Goal: Information Seeking & Learning: Learn about a topic

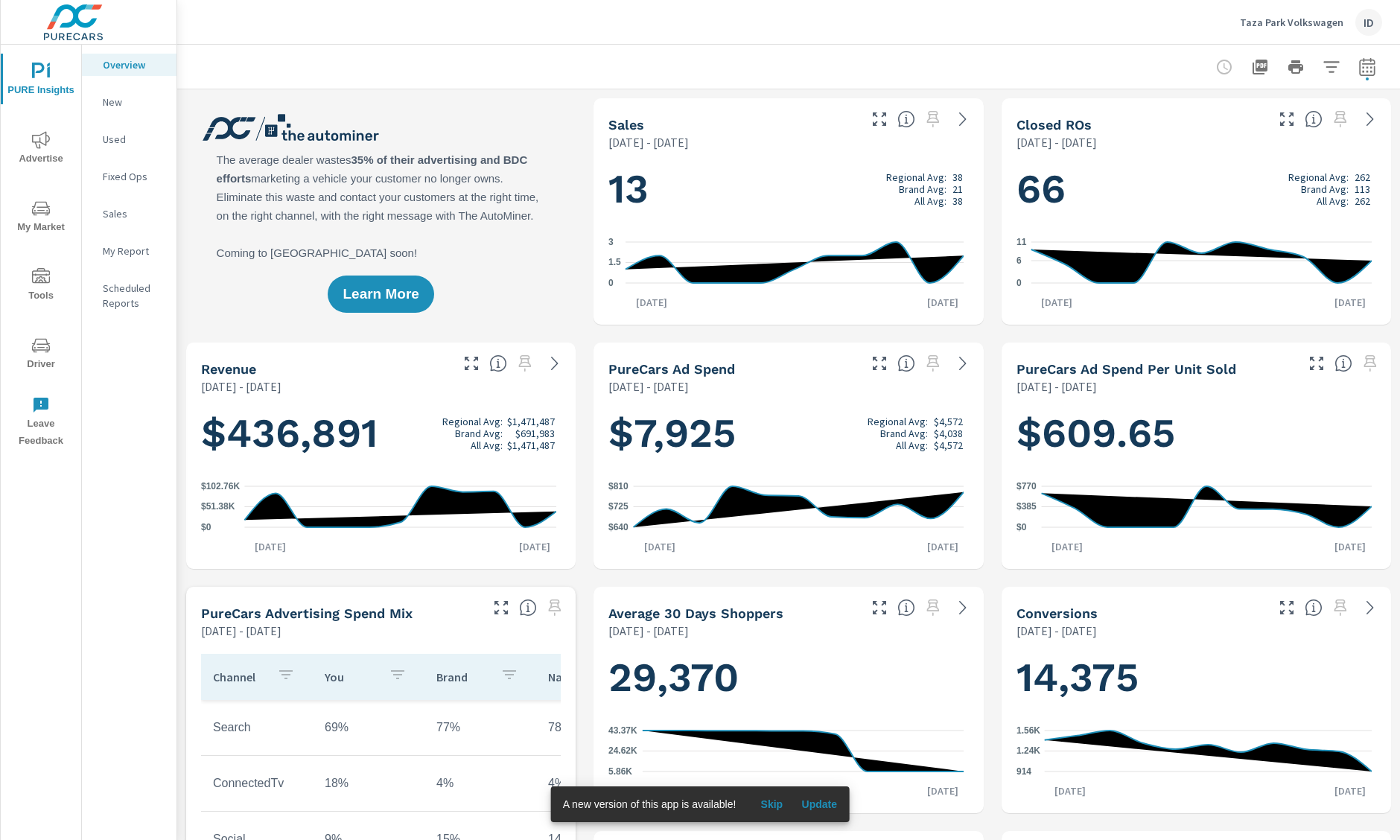
click at [825, 801] on span "Update" at bounding box center [819, 803] width 36 height 13
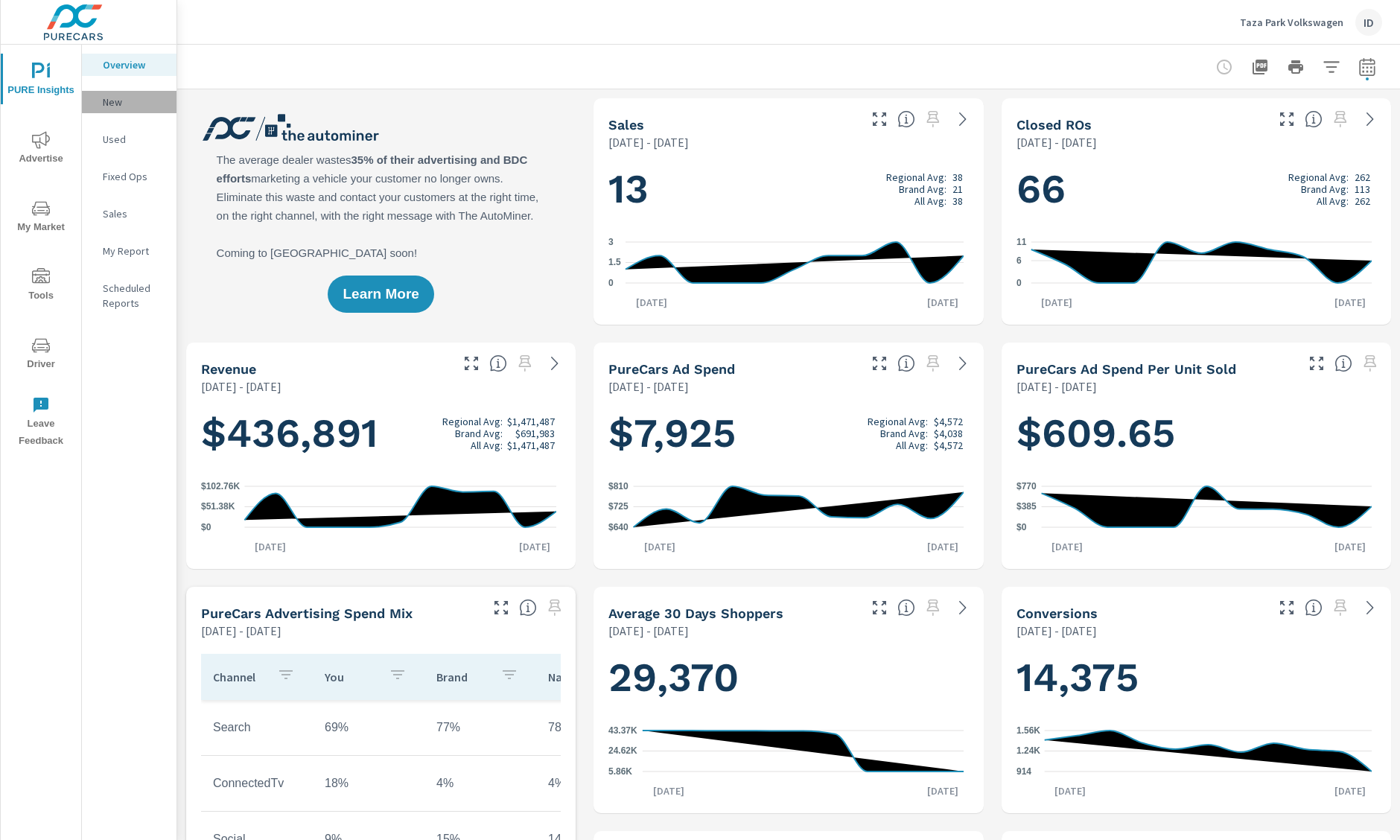
click at [118, 101] on p "New" at bounding box center [133, 102] width 62 height 15
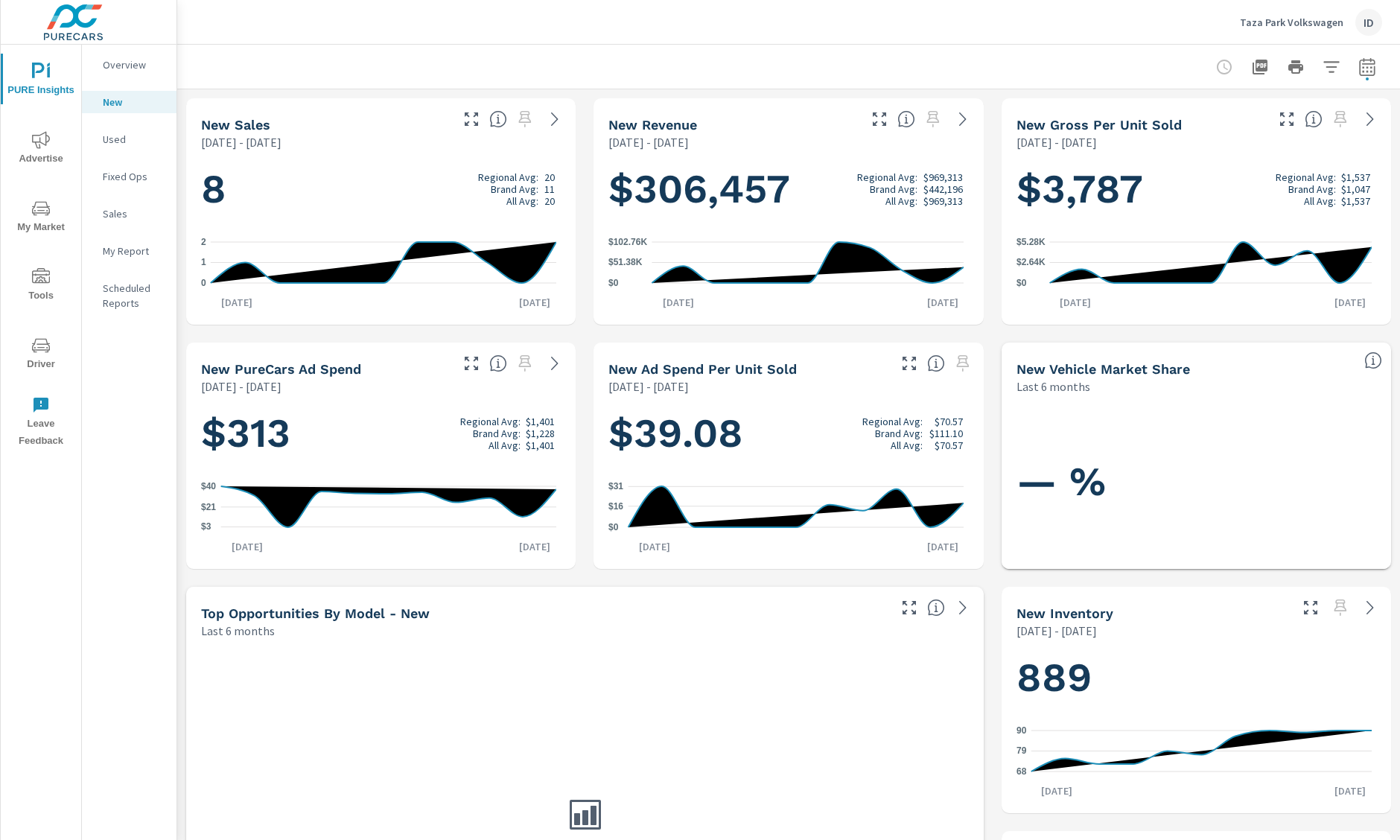
scroll to position [1, 0]
click at [127, 137] on p "Used" at bounding box center [133, 139] width 62 height 15
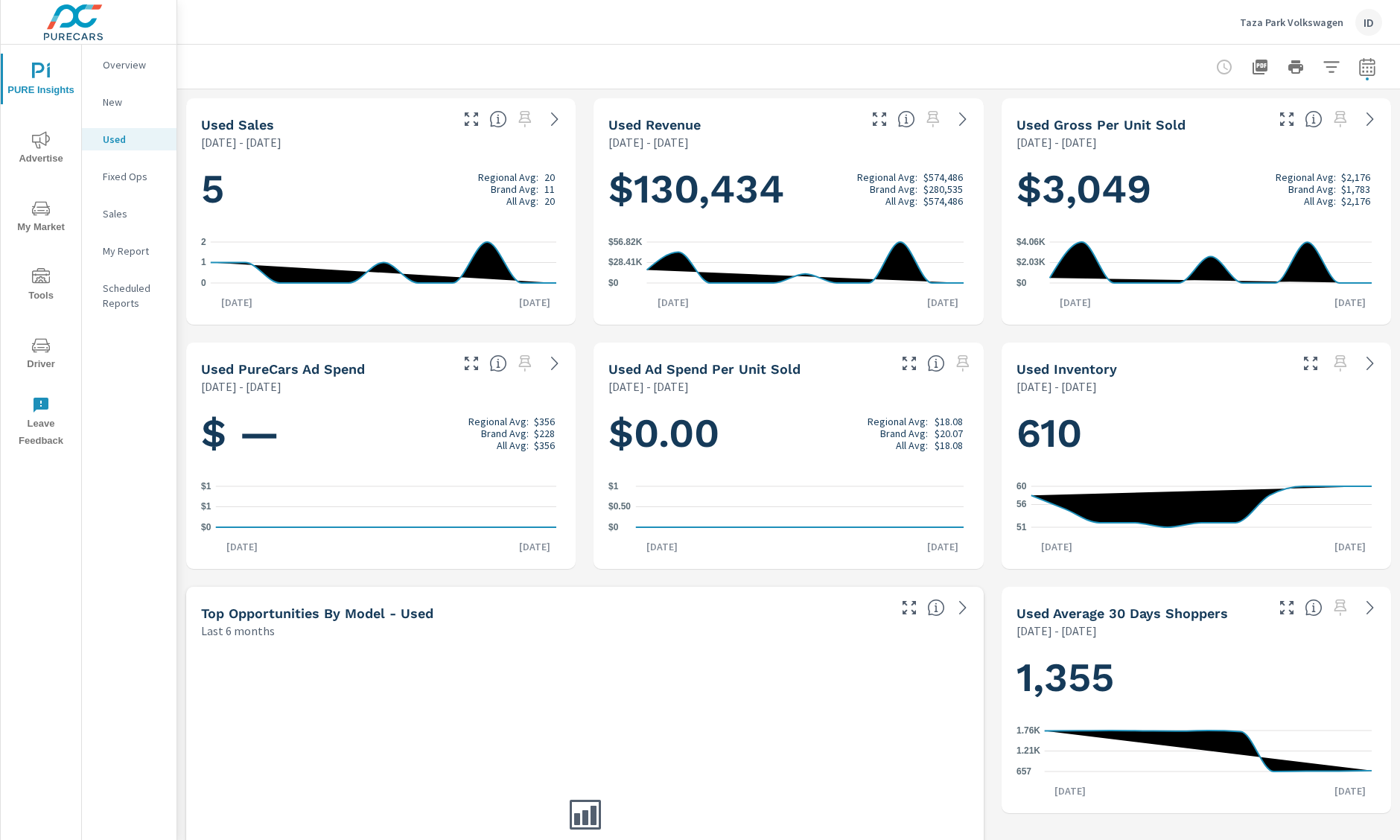
scroll to position [1, 0]
click at [128, 179] on p "Fixed Ops" at bounding box center [133, 176] width 62 height 15
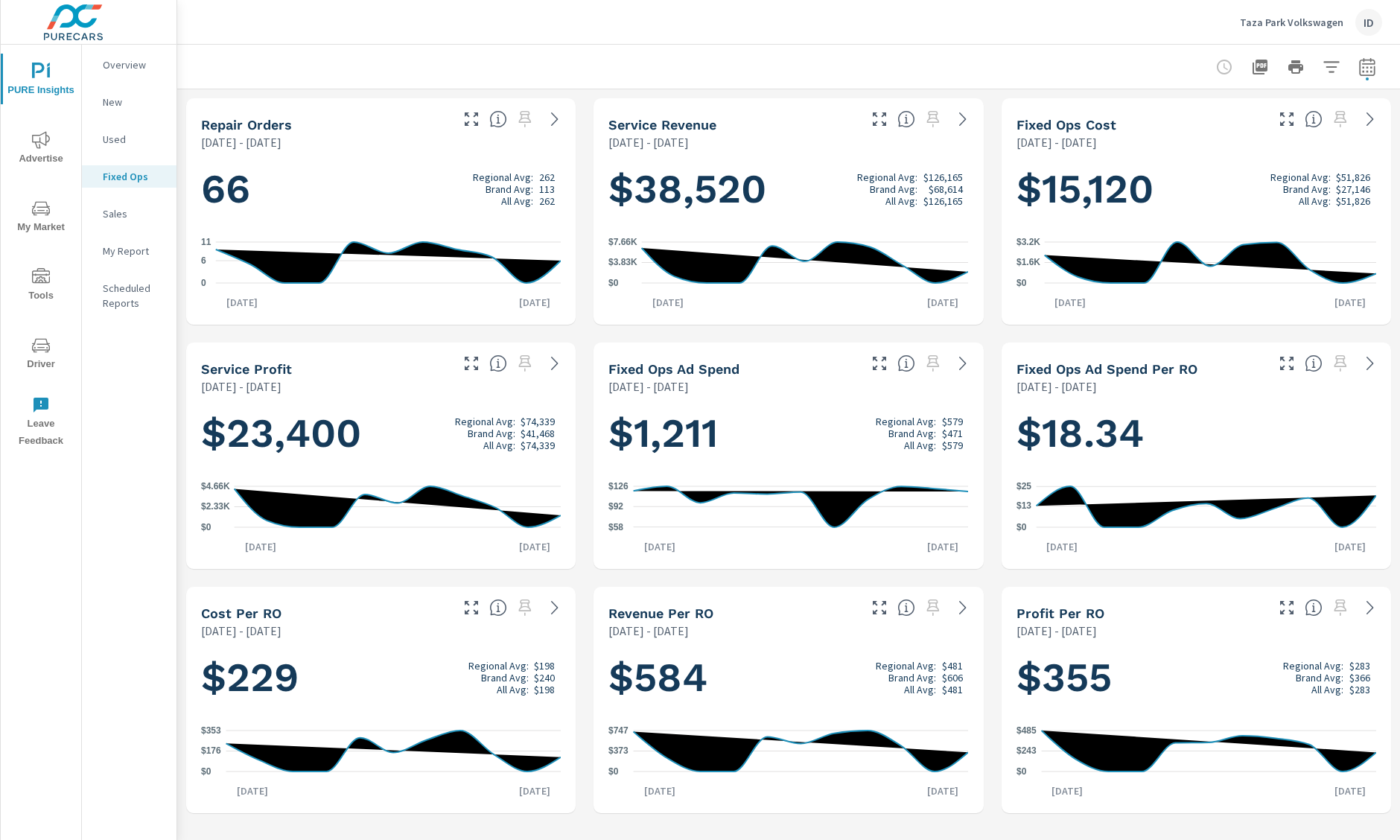
click at [128, 211] on p "Sales" at bounding box center [133, 213] width 62 height 15
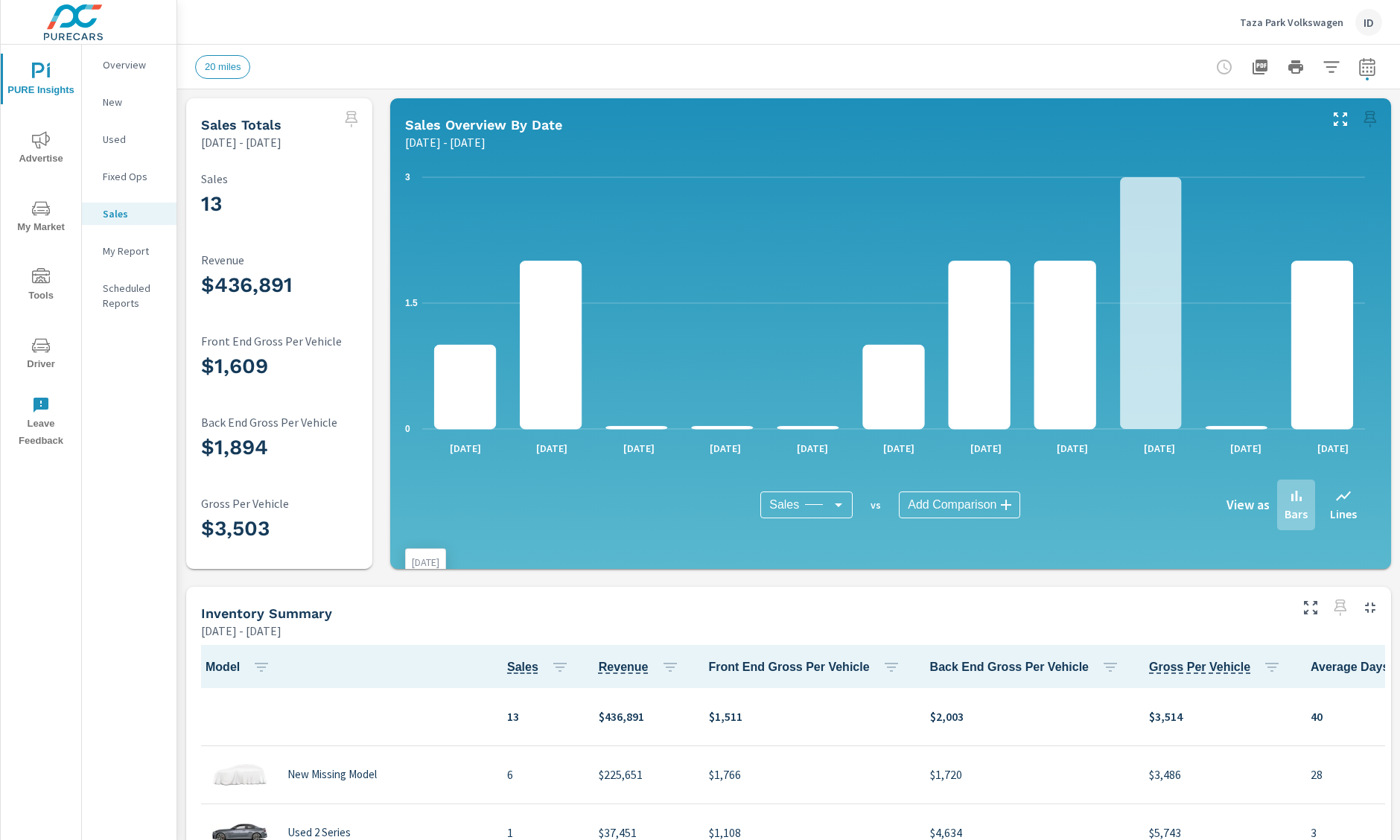
scroll to position [232, 0]
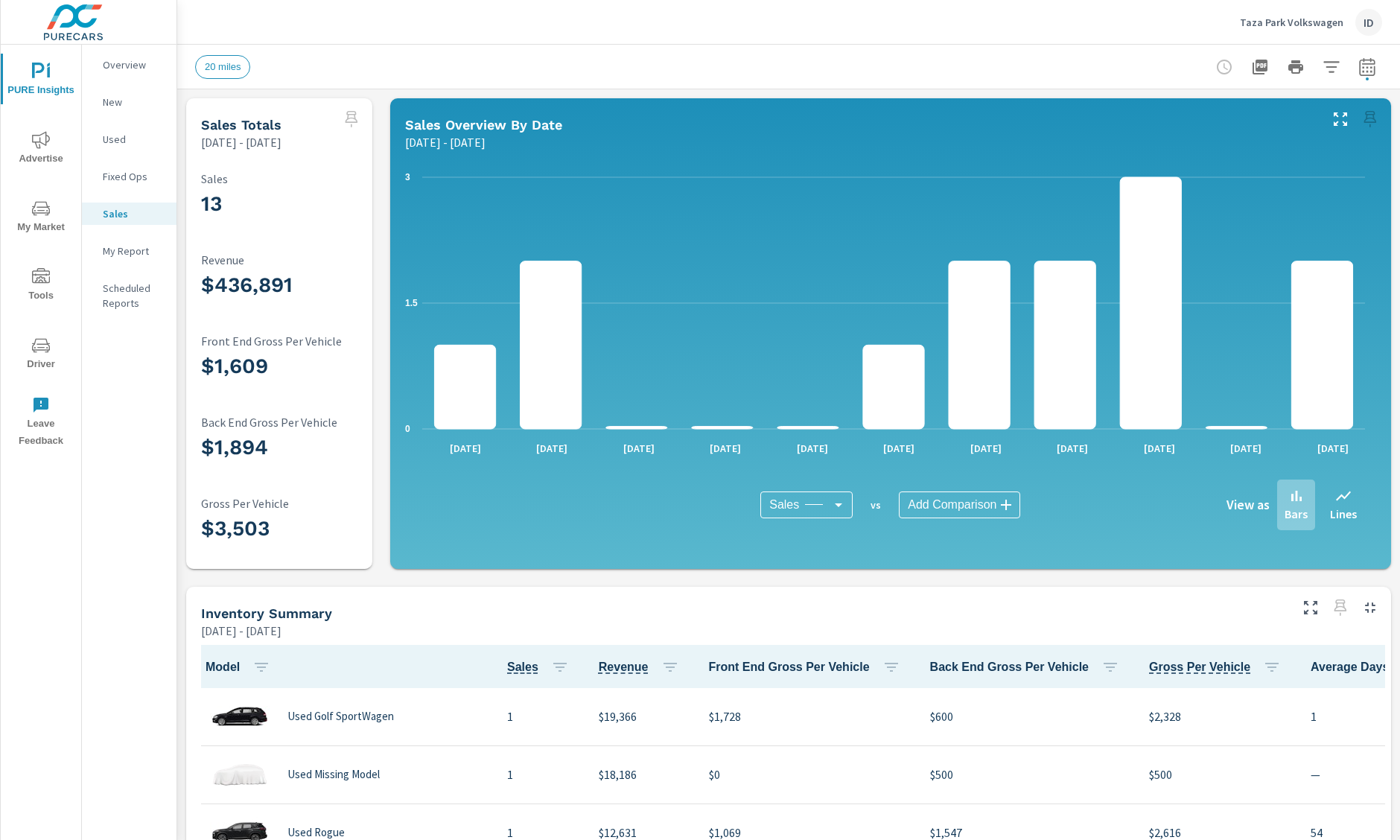
click at [135, 266] on nav "Overview New Used Fixed Ops Sales My Report Scheduled Reports" at bounding box center [129, 189] width 95 height 290
click at [136, 250] on p "My Report" at bounding box center [133, 251] width 62 height 15
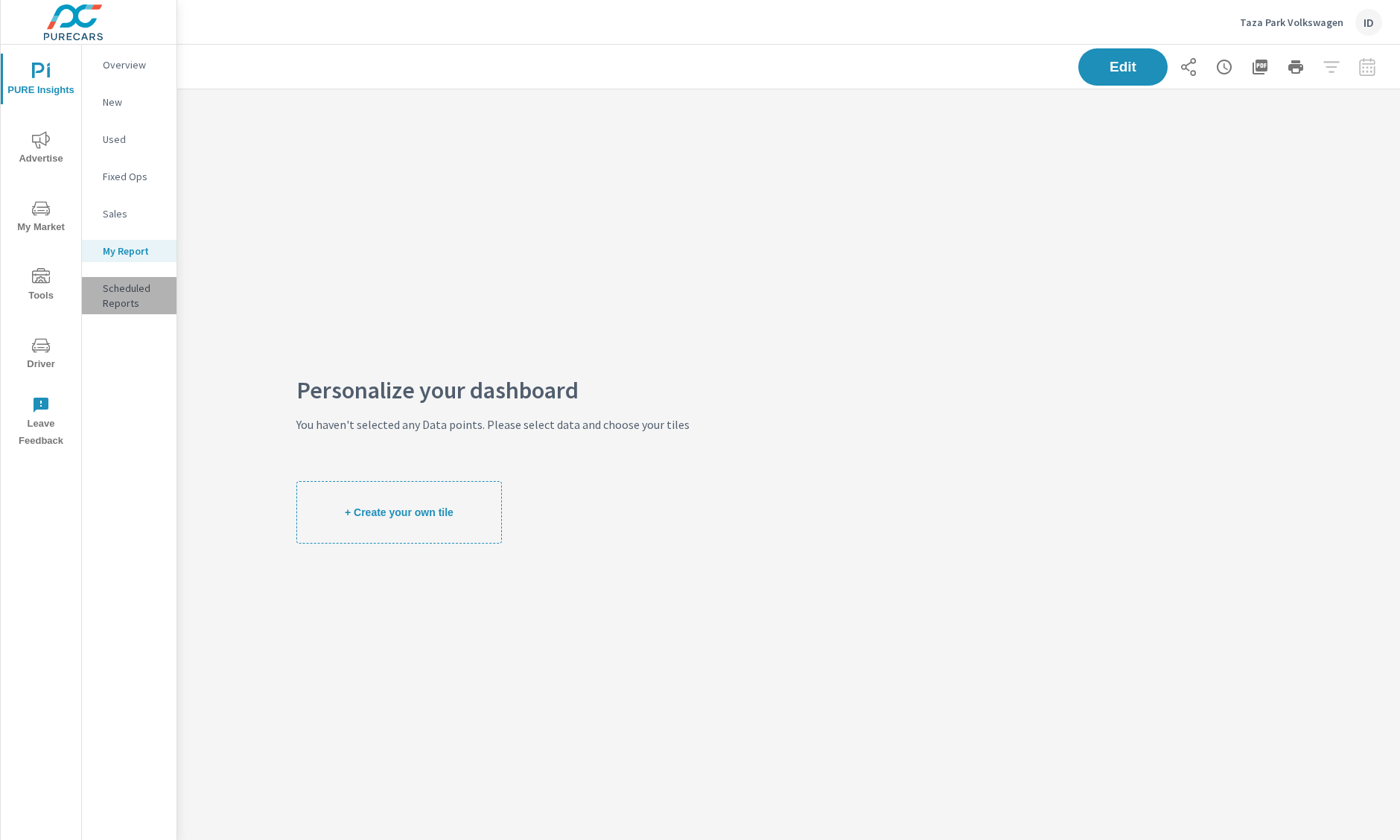
click at [132, 288] on p "Scheduled Reports" at bounding box center [133, 295] width 62 height 29
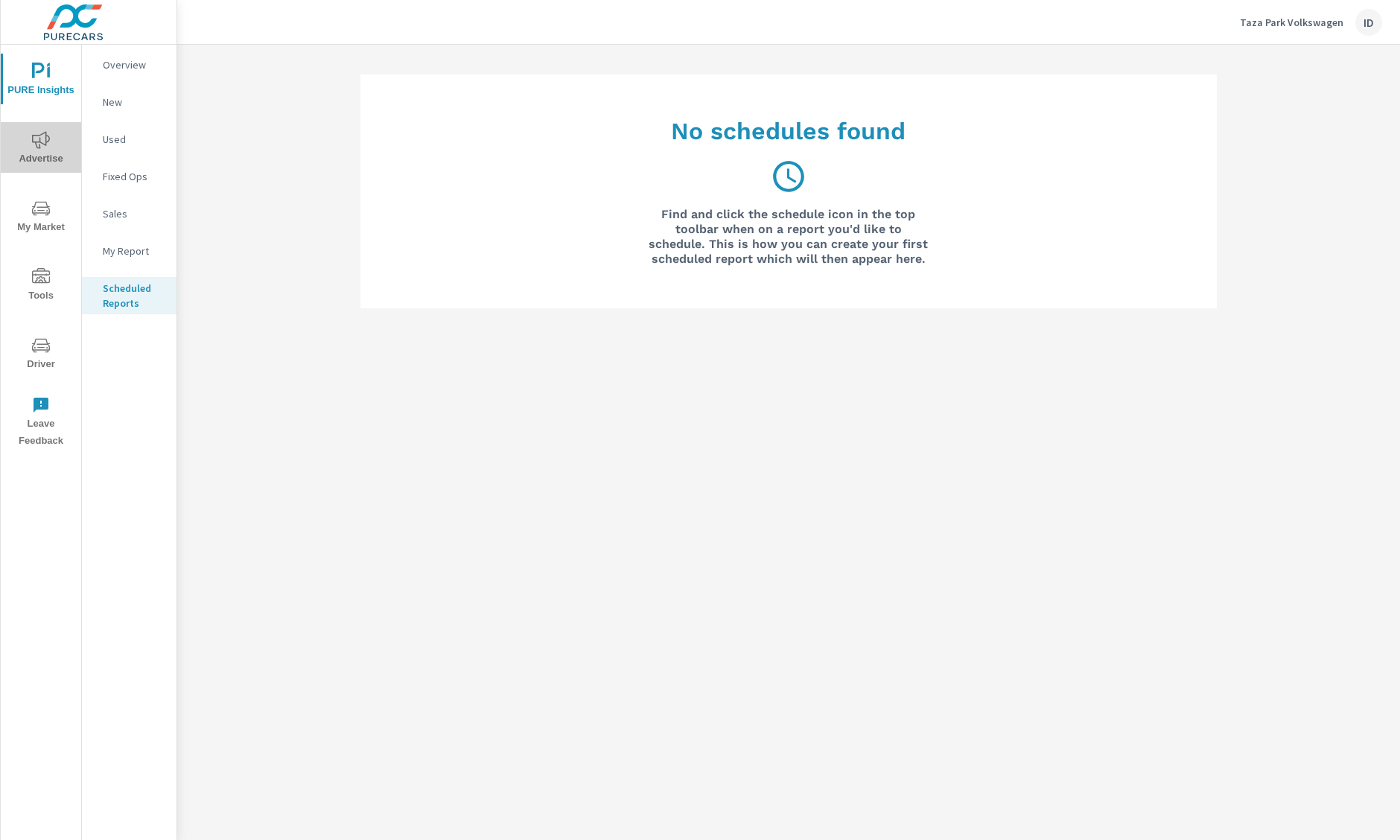
click at [54, 154] on span "Advertise" at bounding box center [41, 149] width 71 height 37
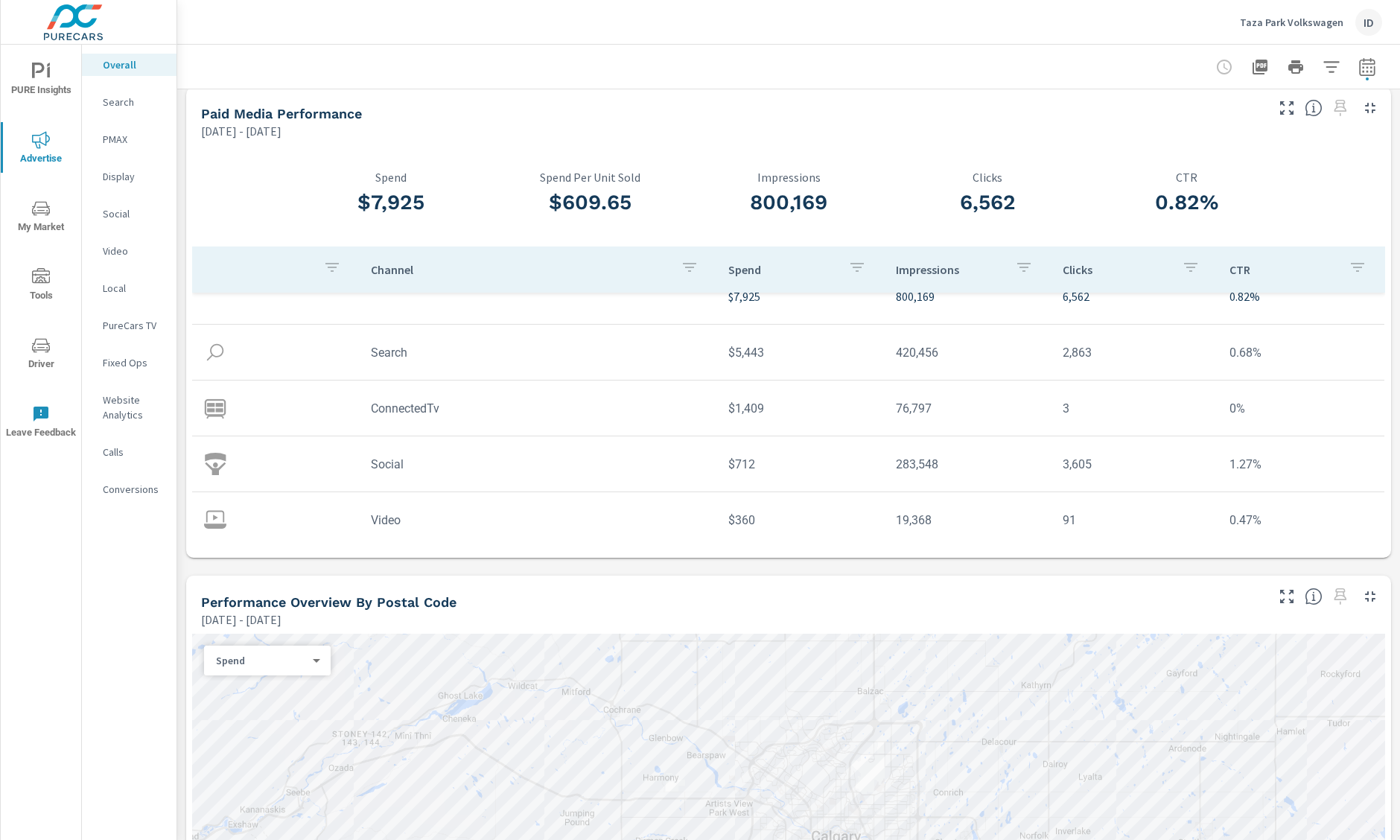
scroll to position [46, 0]
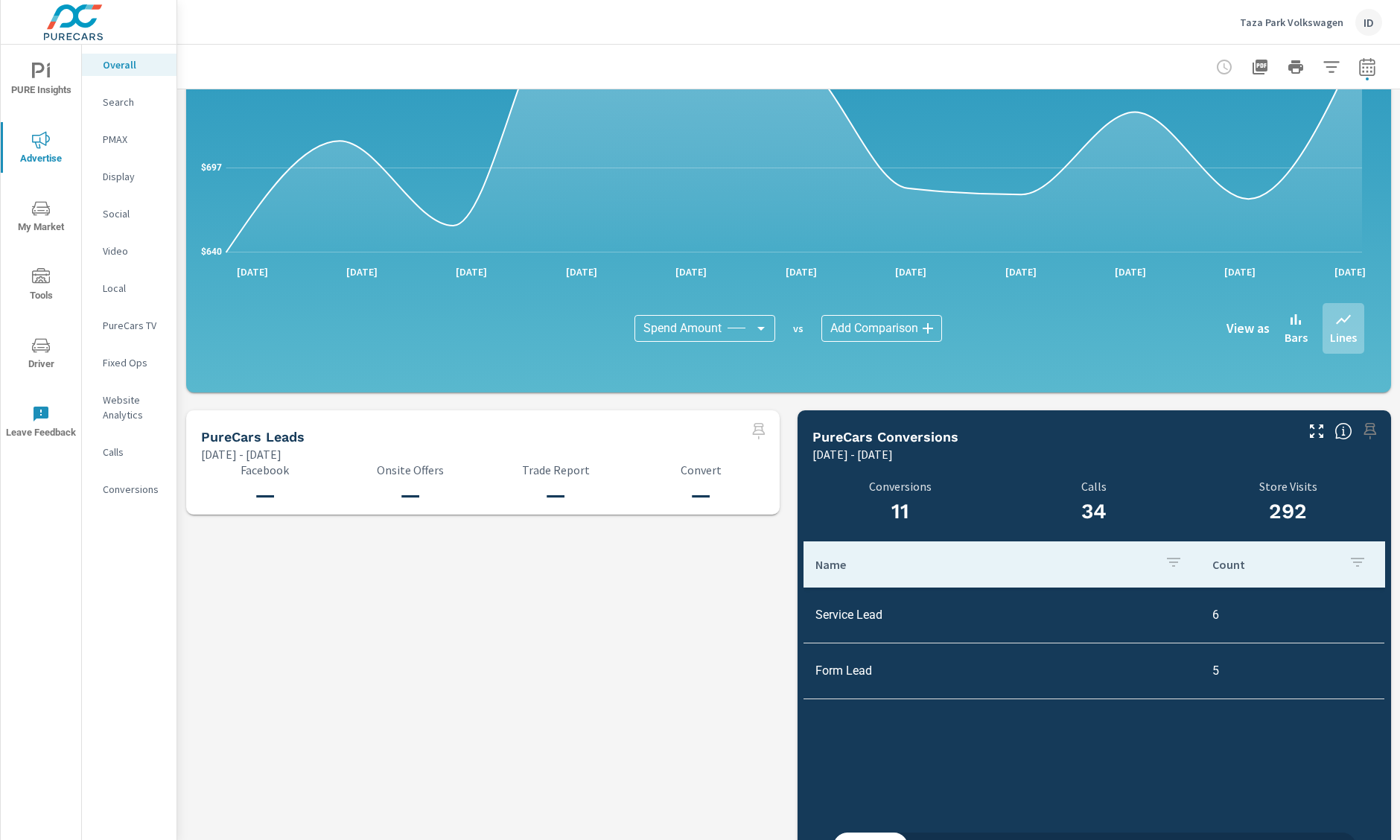
scroll to position [1324, 0]
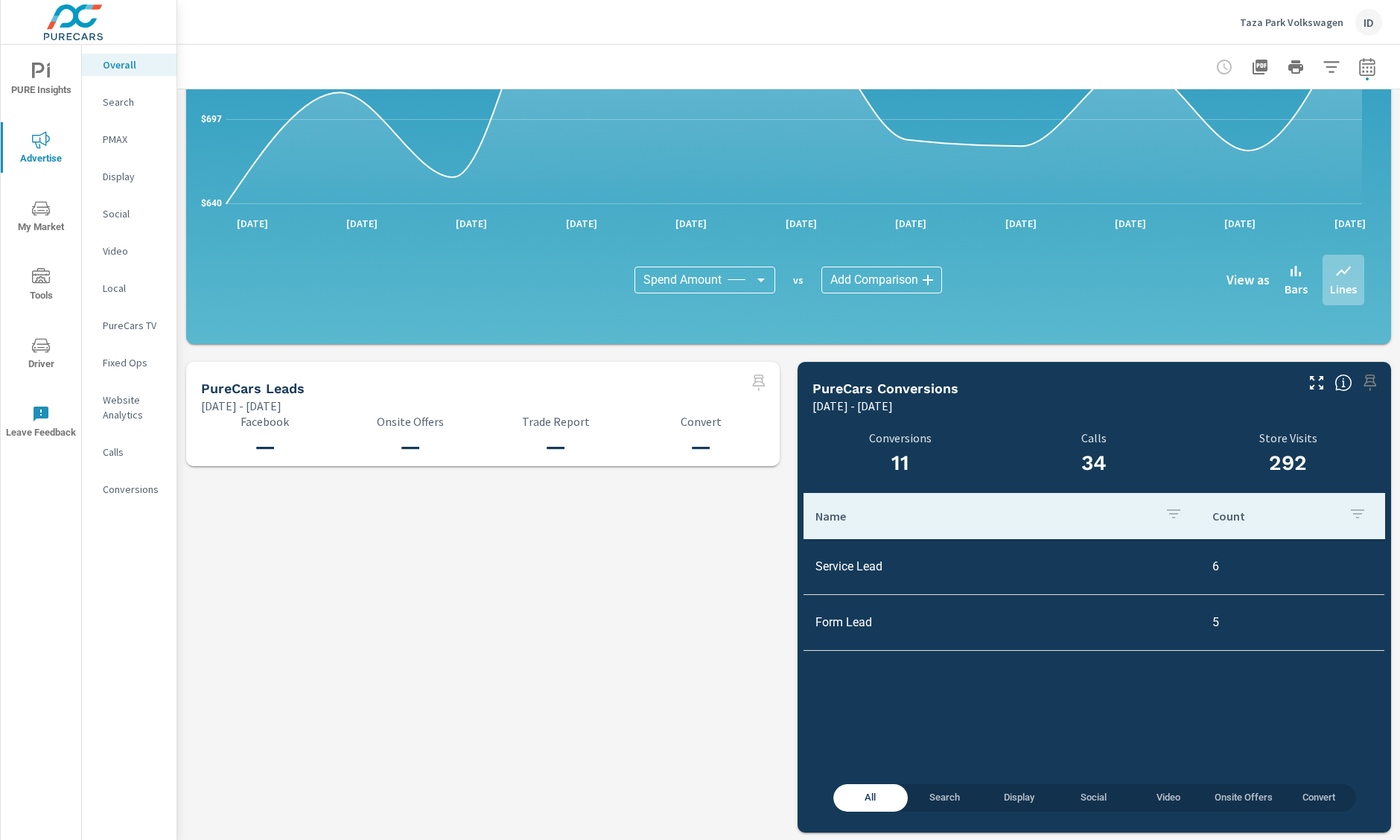
click at [940, 802] on span "Search" at bounding box center [945, 797] width 56 height 17
click at [1033, 792] on span "Display" at bounding box center [1019, 797] width 56 height 17
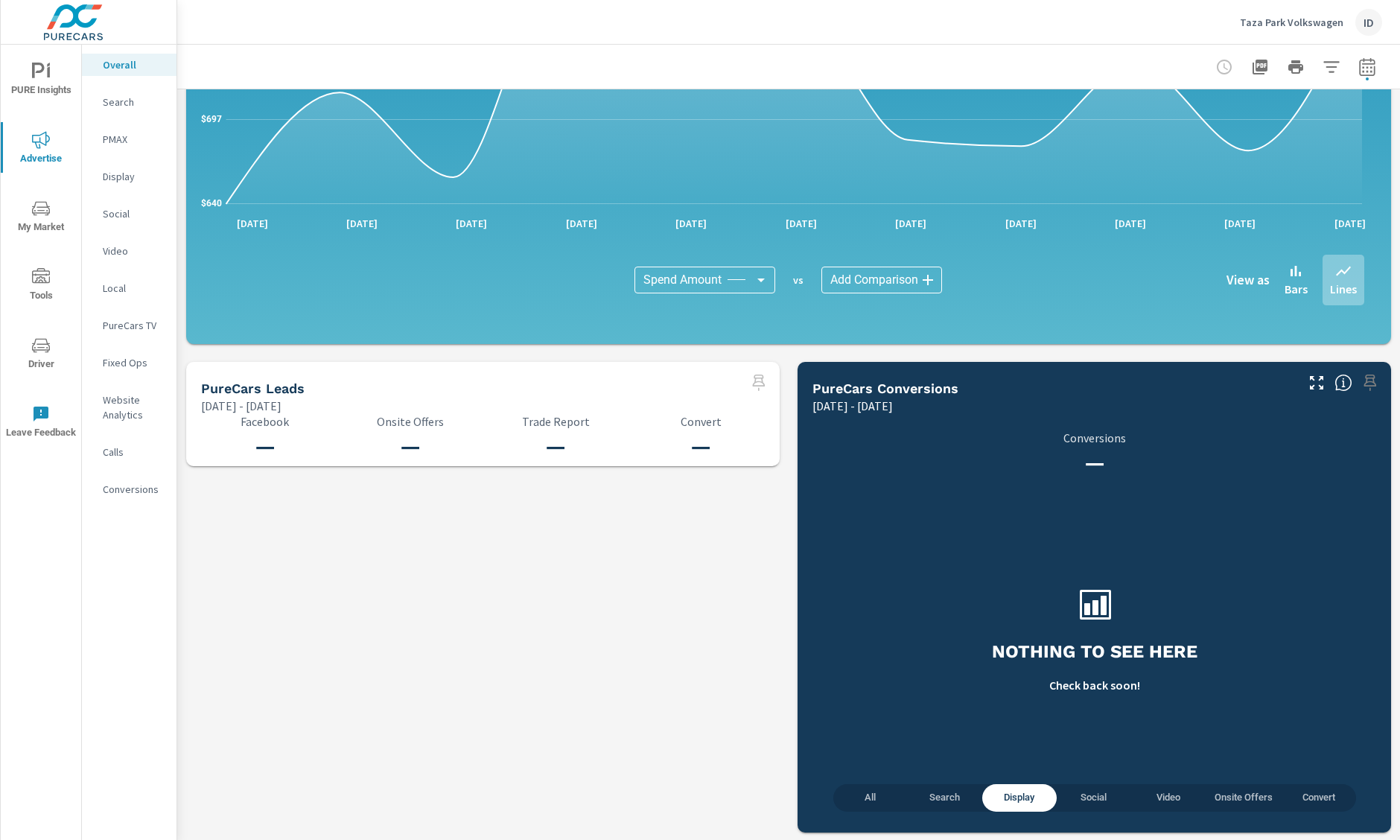
click at [1092, 790] on span "Social" at bounding box center [1094, 797] width 56 height 17
click at [1154, 793] on span "Video" at bounding box center [1168, 797] width 56 height 17
click at [1231, 793] on span "Onsite Offers" at bounding box center [1243, 797] width 58 height 17
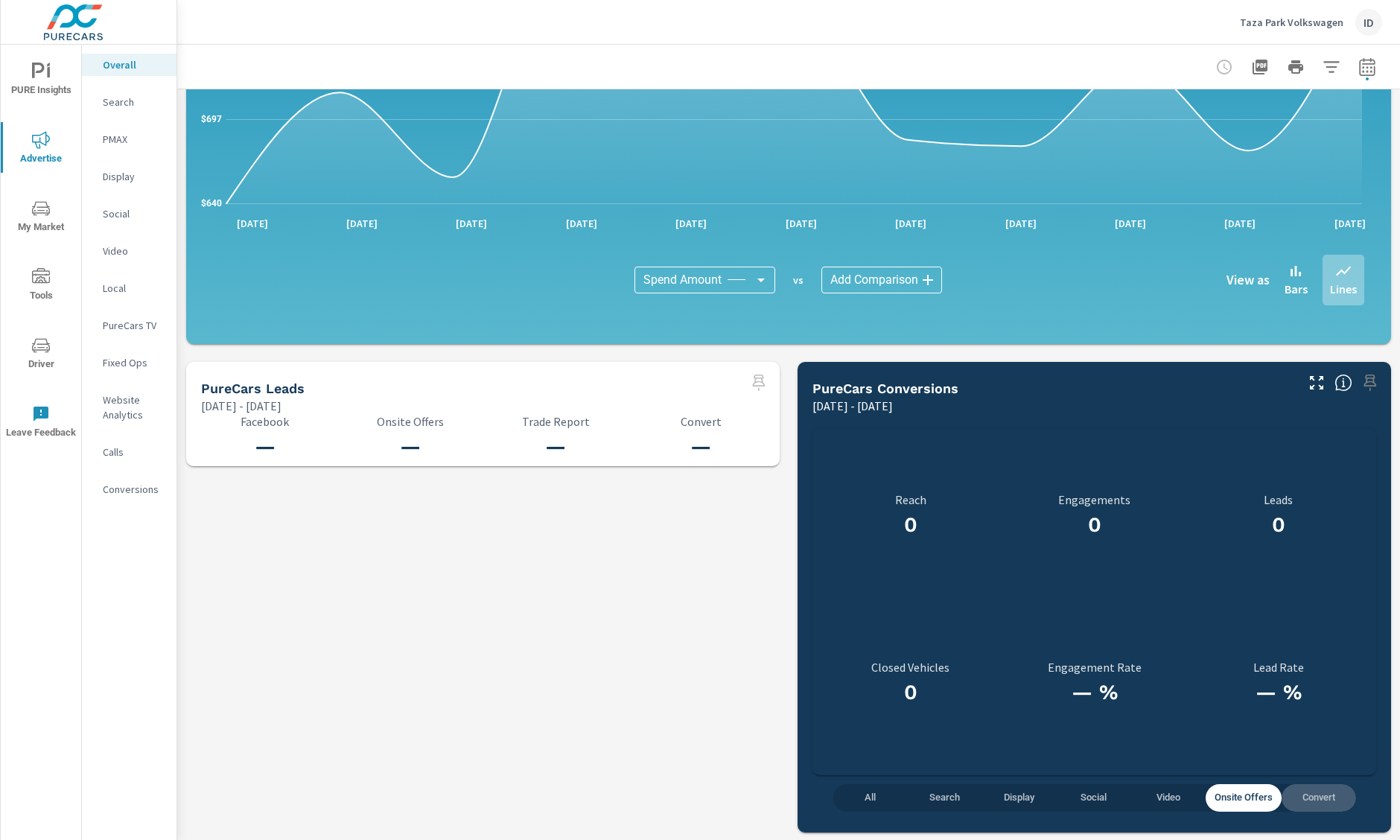
click at [1316, 794] on span "Convert" at bounding box center [1318, 797] width 56 height 17
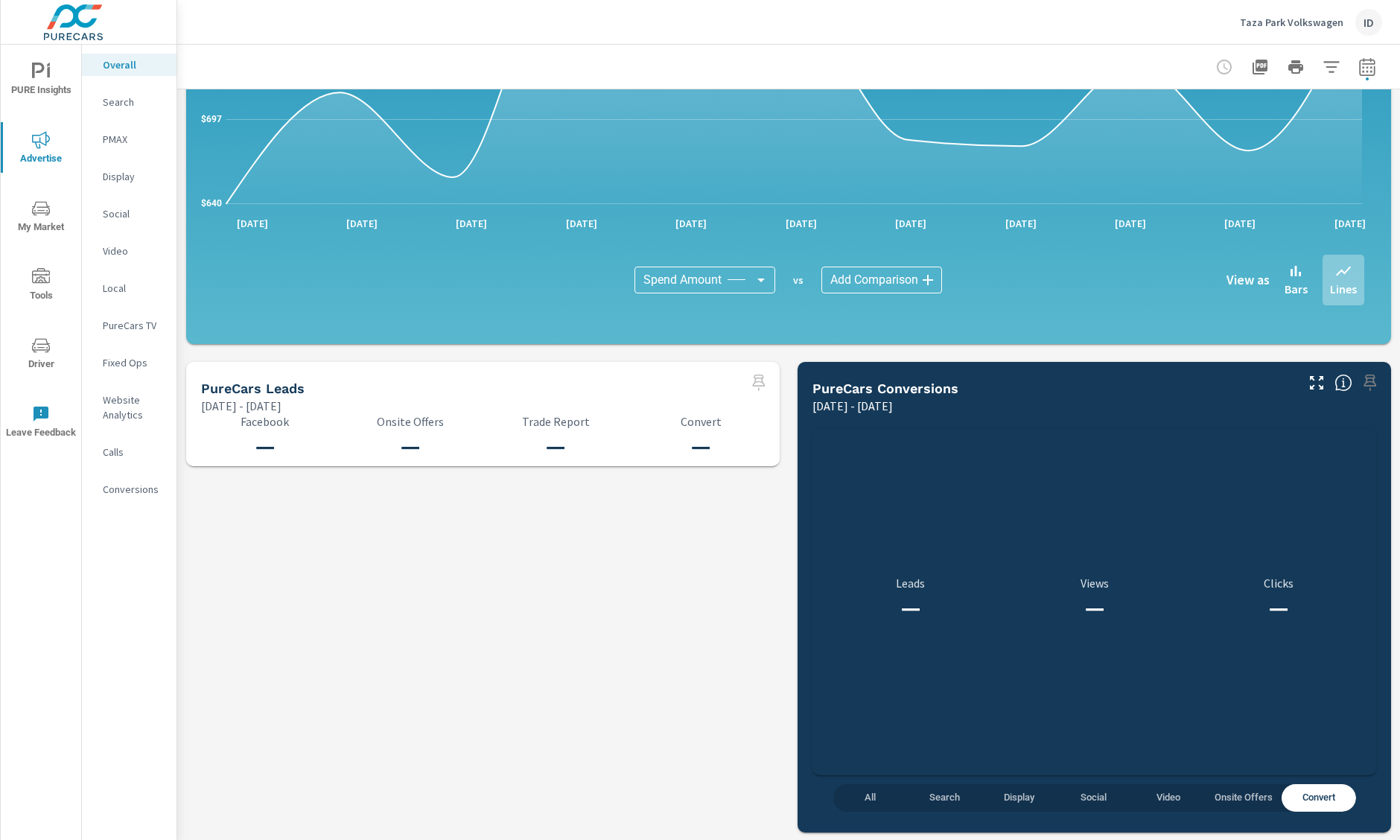
click at [134, 97] on p "Search" at bounding box center [133, 102] width 62 height 15
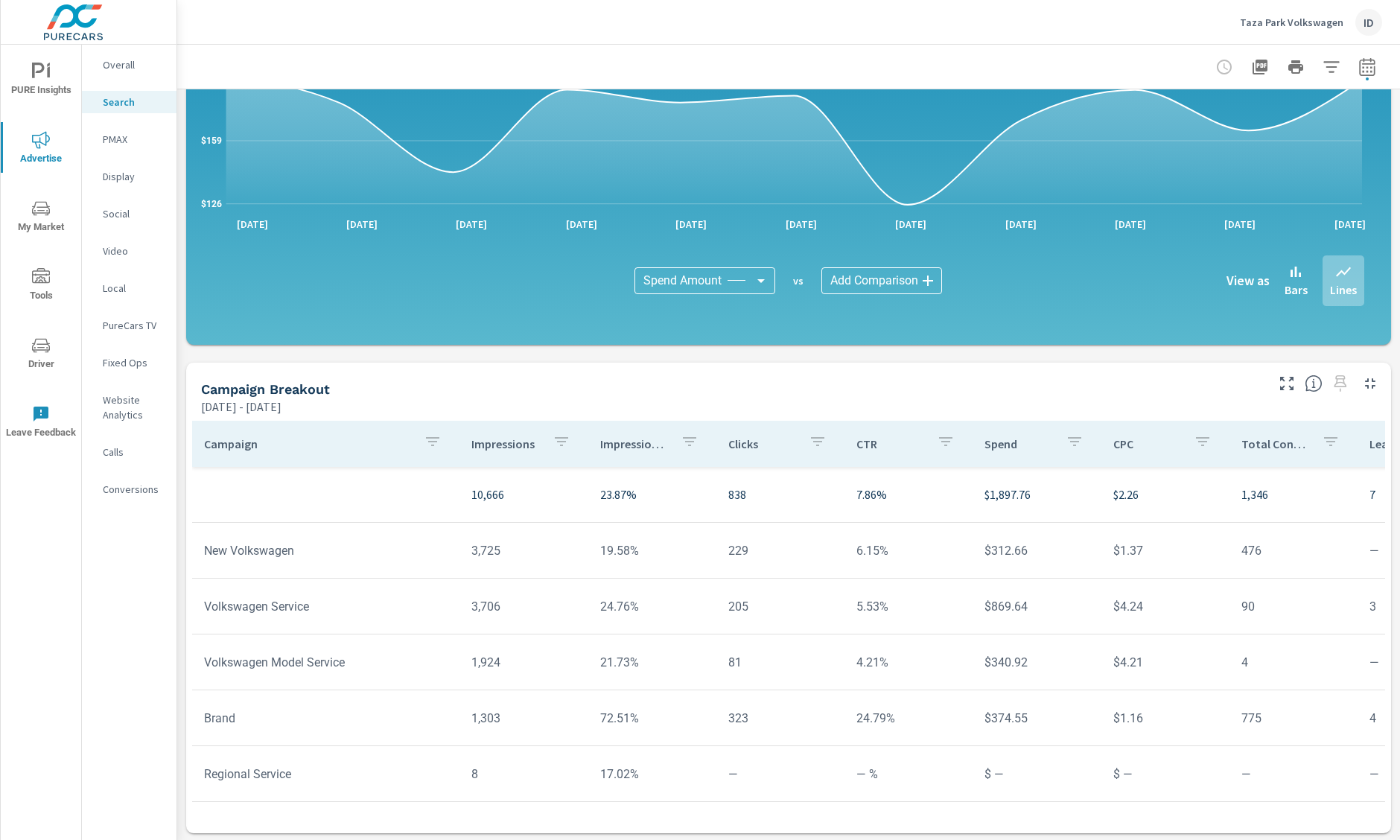
scroll to position [836, 0]
click at [123, 136] on p "PMAX" at bounding box center [133, 139] width 62 height 15
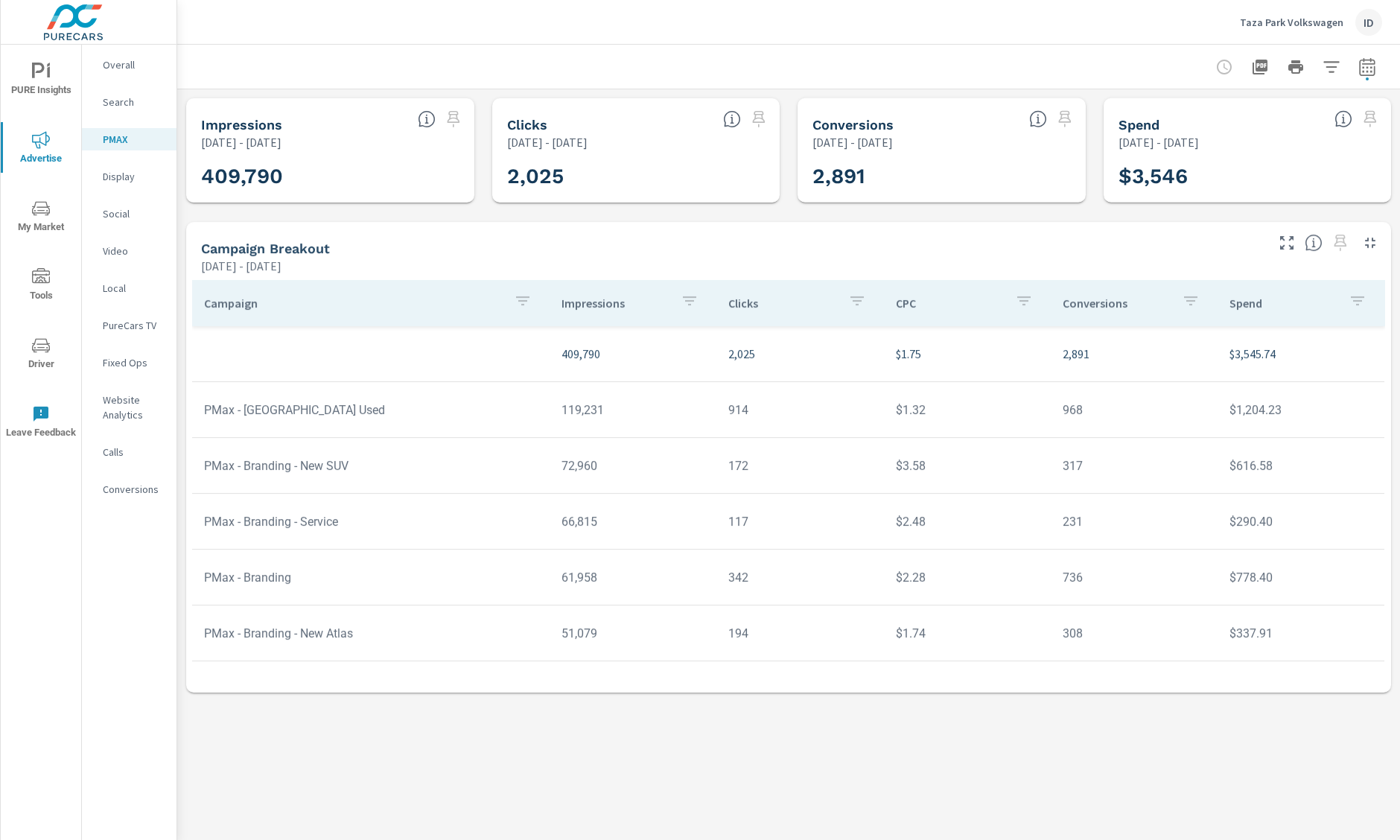
scroll to position [54, 0]
click at [121, 171] on p "Display" at bounding box center [133, 176] width 62 height 15
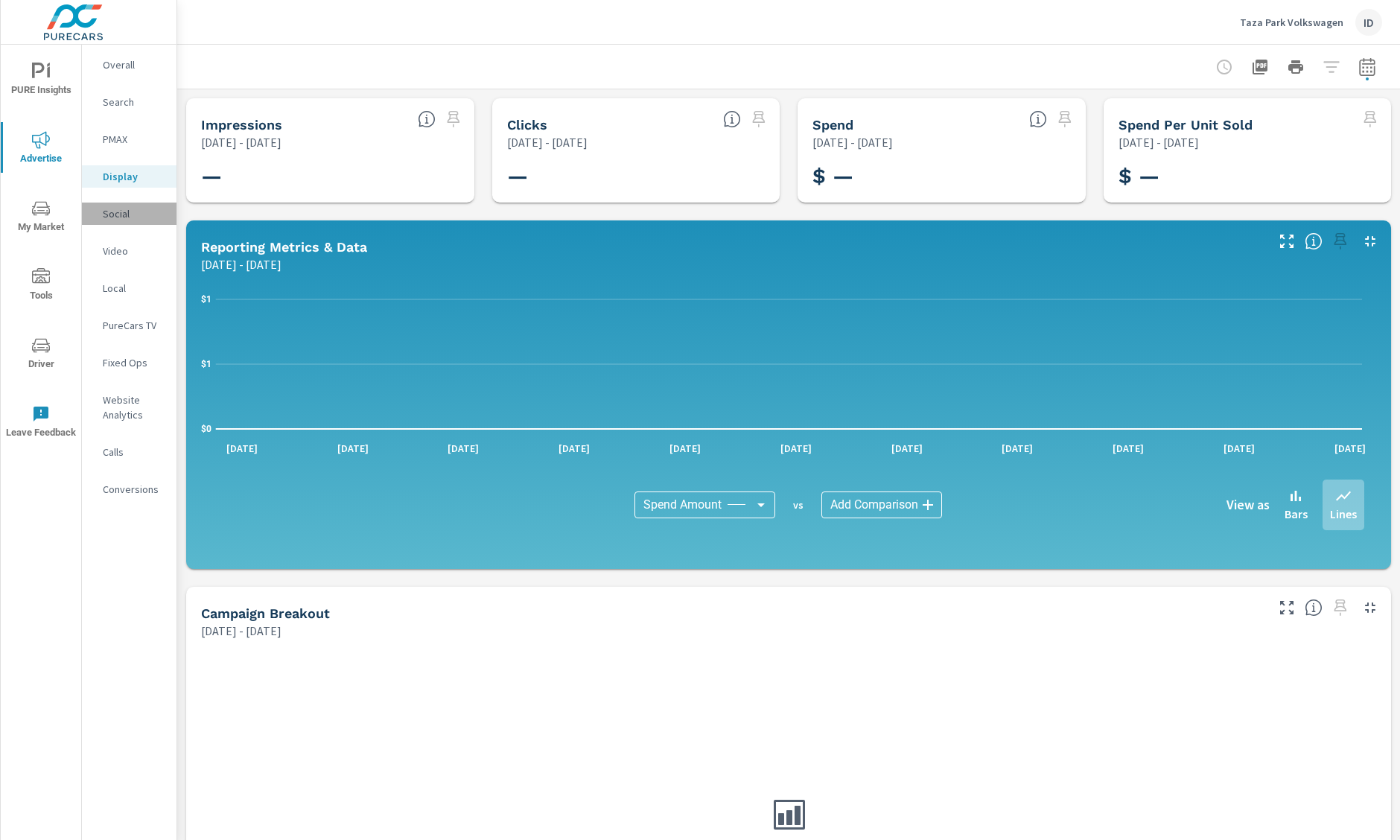
click at [128, 220] on p "Social" at bounding box center [133, 213] width 62 height 15
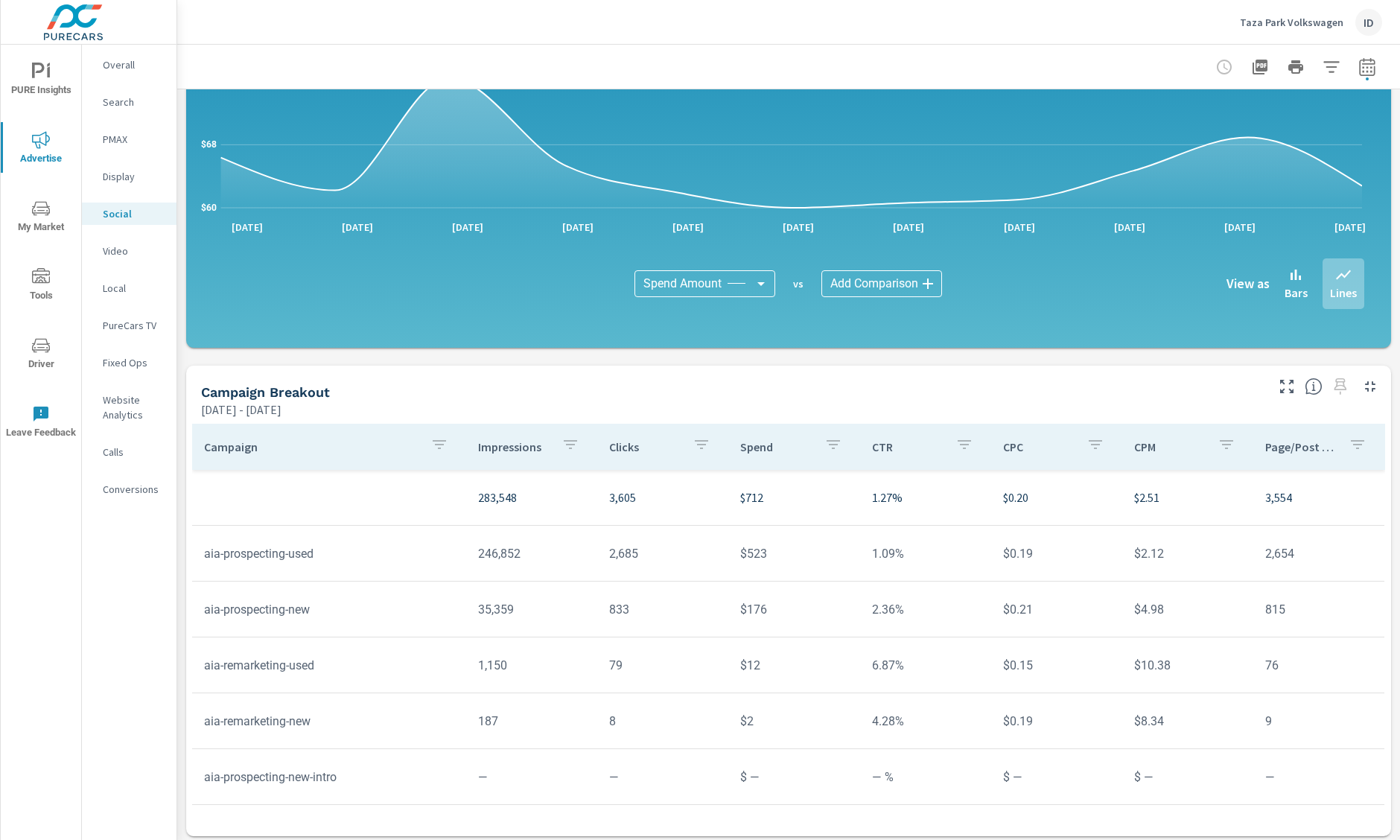
scroll to position [226, 0]
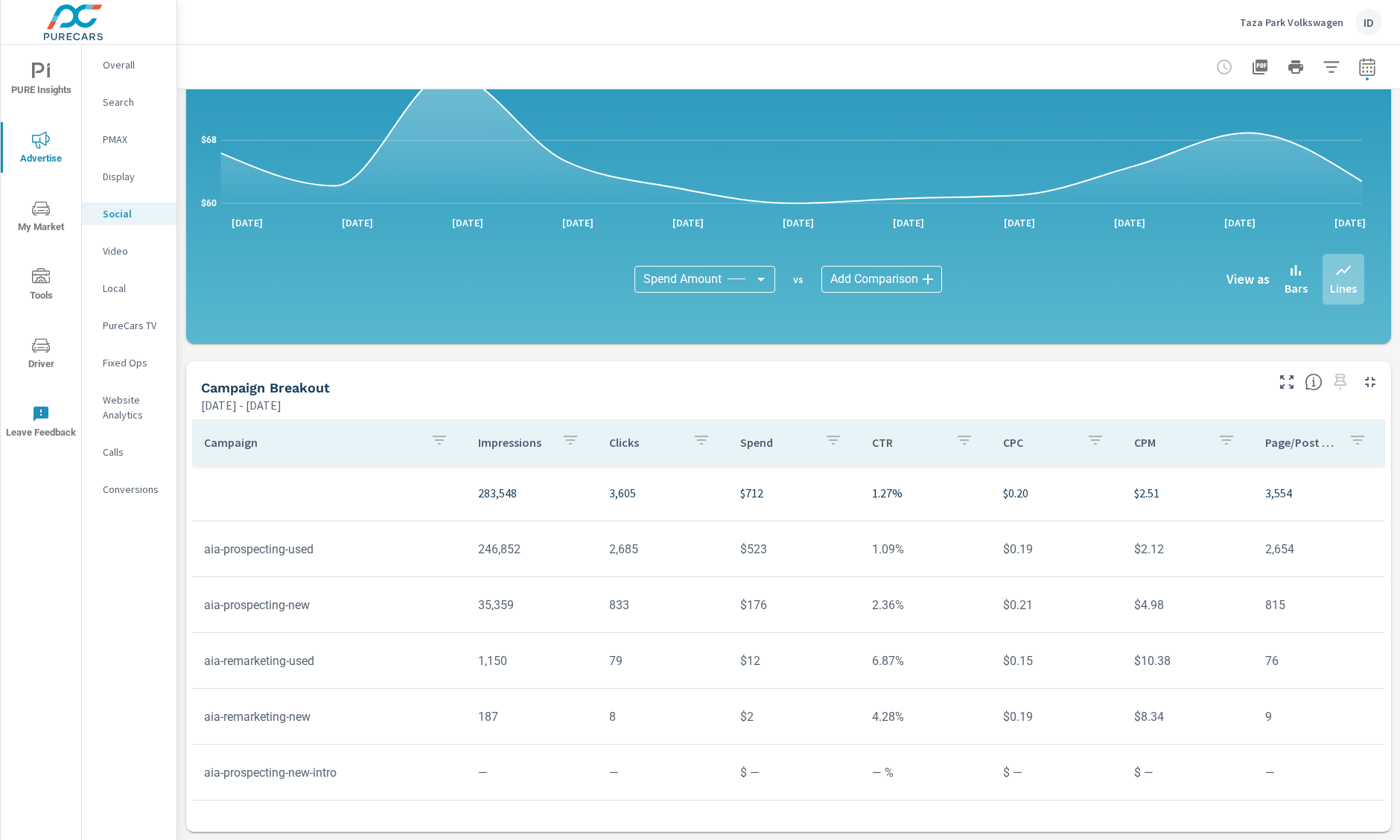
click at [119, 254] on p "Video" at bounding box center [133, 251] width 62 height 15
